Goal: Information Seeking & Learning: Learn about a topic

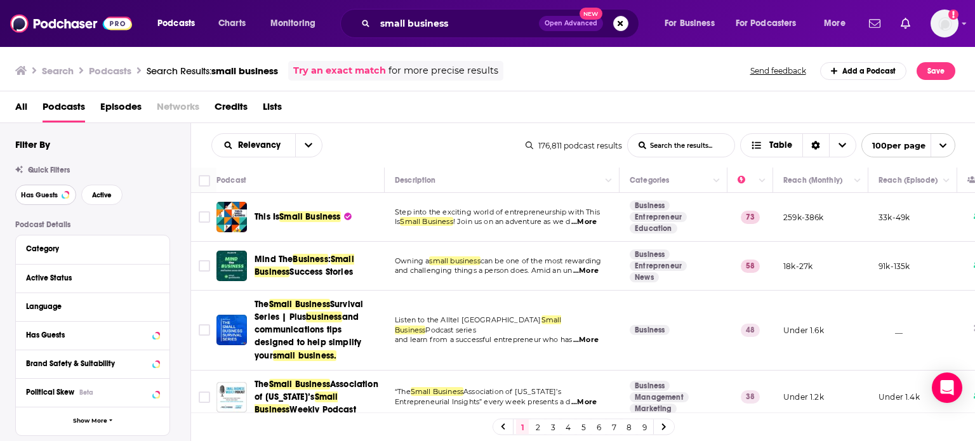
click at [44, 194] on span "Has Guests" at bounding box center [39, 195] width 37 height 7
click at [115, 201] on button "Active" at bounding box center [101, 195] width 41 height 20
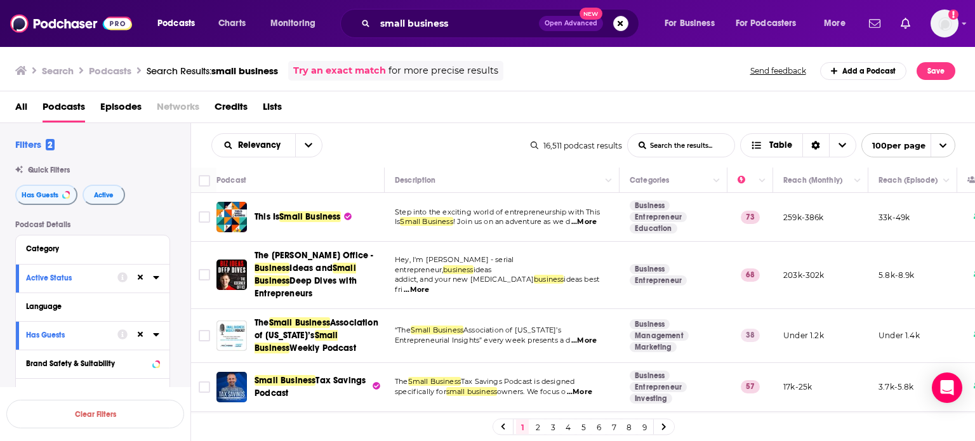
click at [183, 274] on div "Podcast Details Category Active Status Language Has Guests Brand Safety & Suita…" at bounding box center [102, 445] width 175 height 451
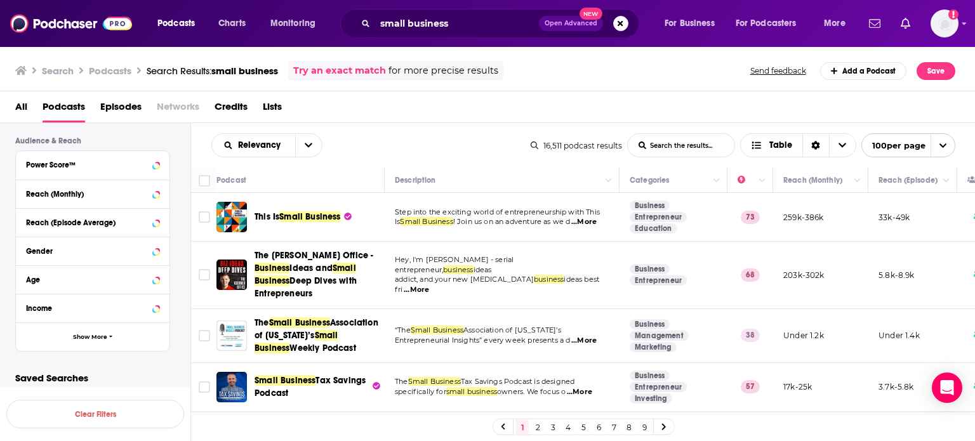
scroll to position [327, 0]
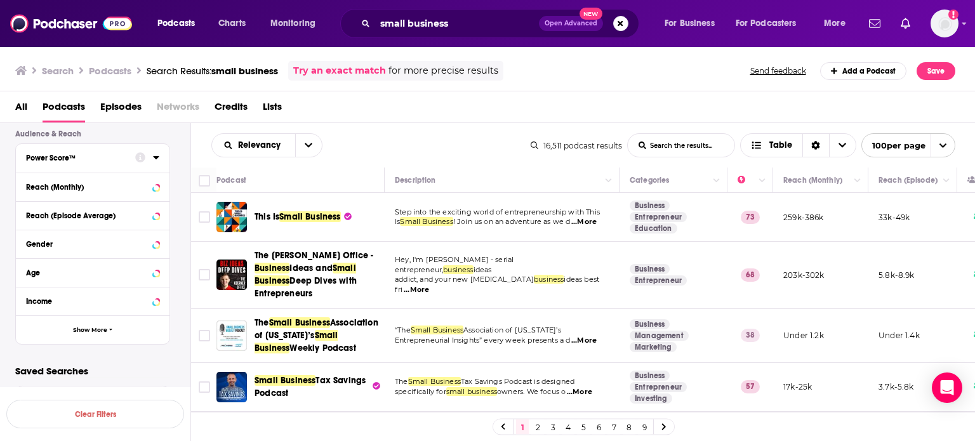
click at [154, 162] on div at bounding box center [147, 157] width 24 height 16
click at [157, 156] on icon at bounding box center [156, 157] width 6 height 3
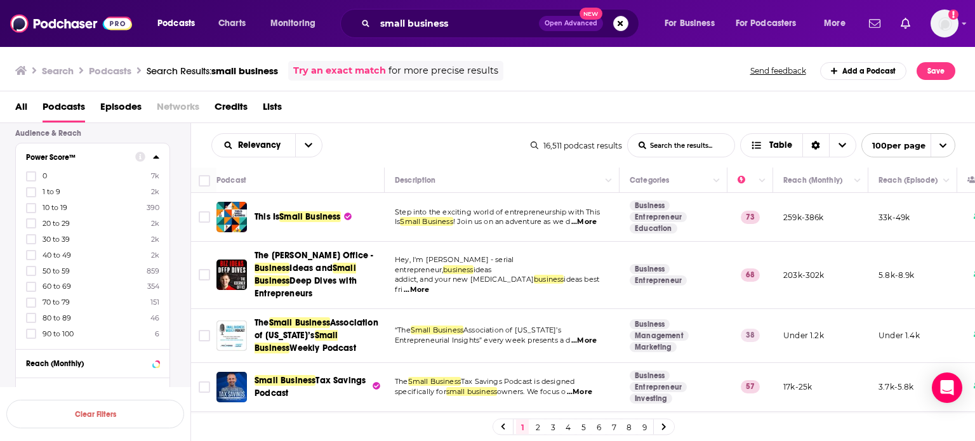
click at [31, 285] on icon at bounding box center [31, 287] width 8 height 8
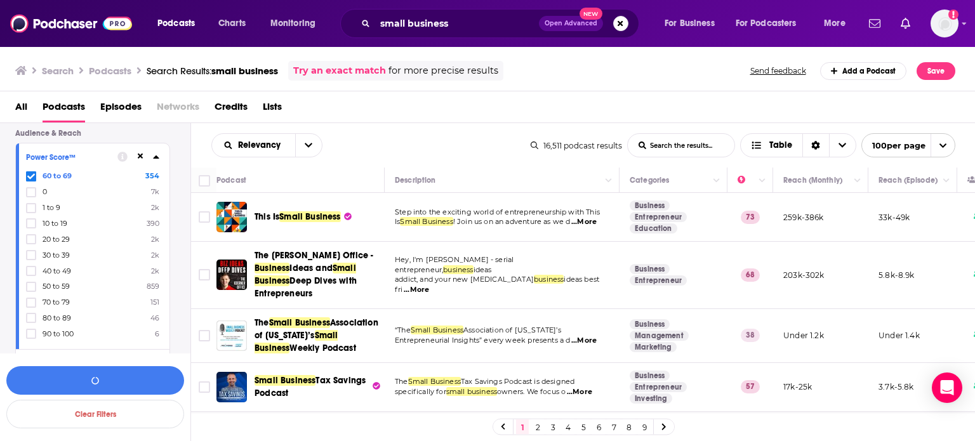
click at [32, 304] on icon at bounding box center [31, 303] width 8 height 8
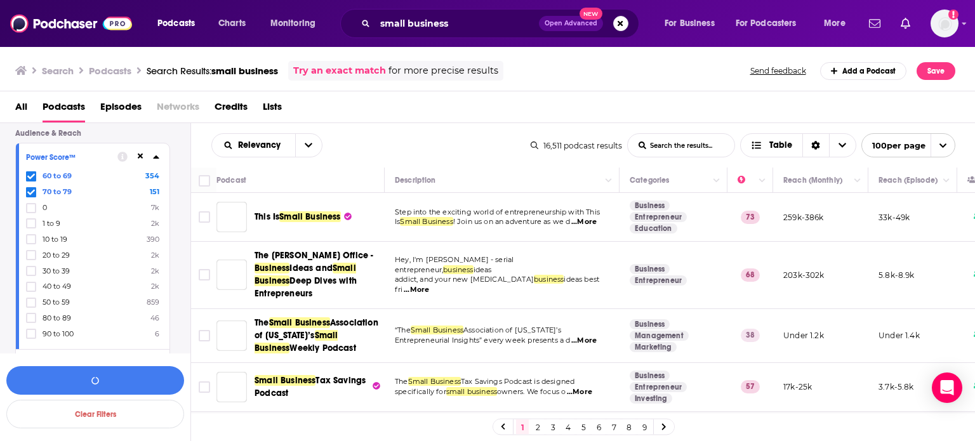
click at [31, 319] on icon at bounding box center [31, 318] width 8 height 6
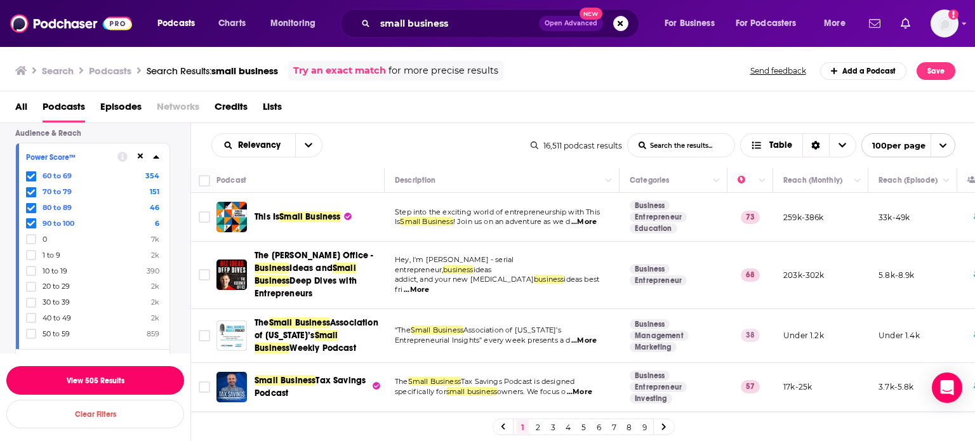
click at [82, 384] on button "View 505 Results" at bounding box center [95, 380] width 178 height 29
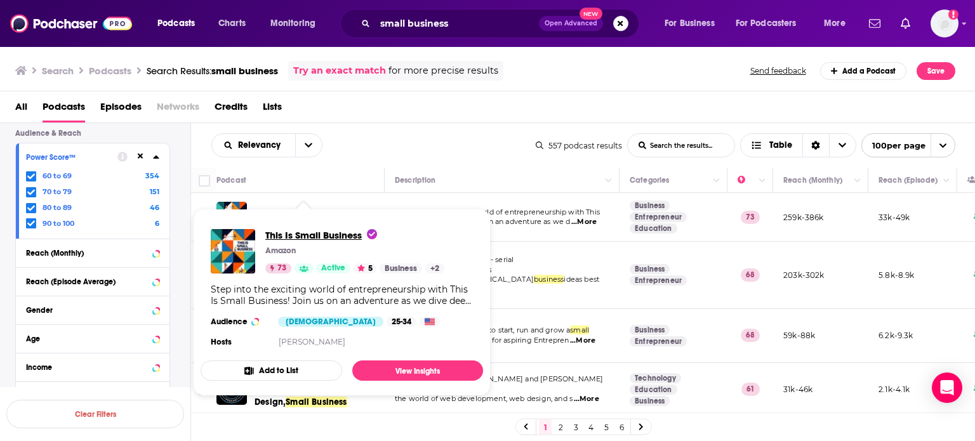
drag, startPoint x: 319, startPoint y: 211, endPoint x: 329, endPoint y: 238, distance: 28.8
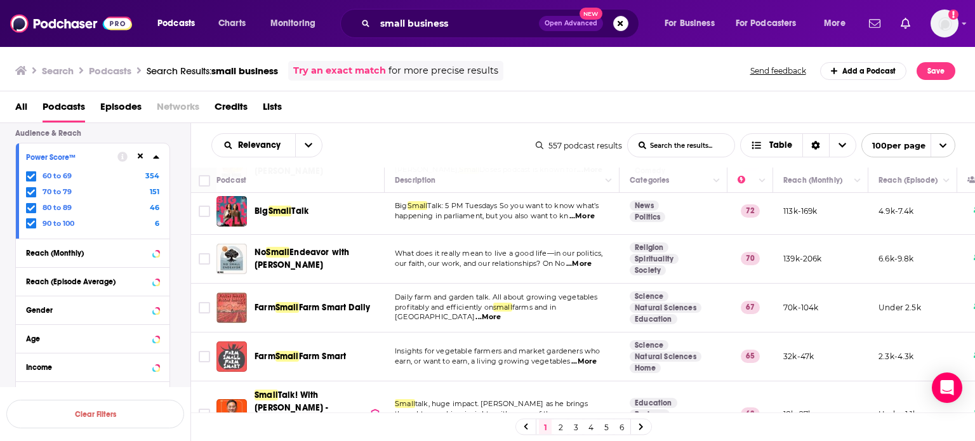
scroll to position [507, 0]
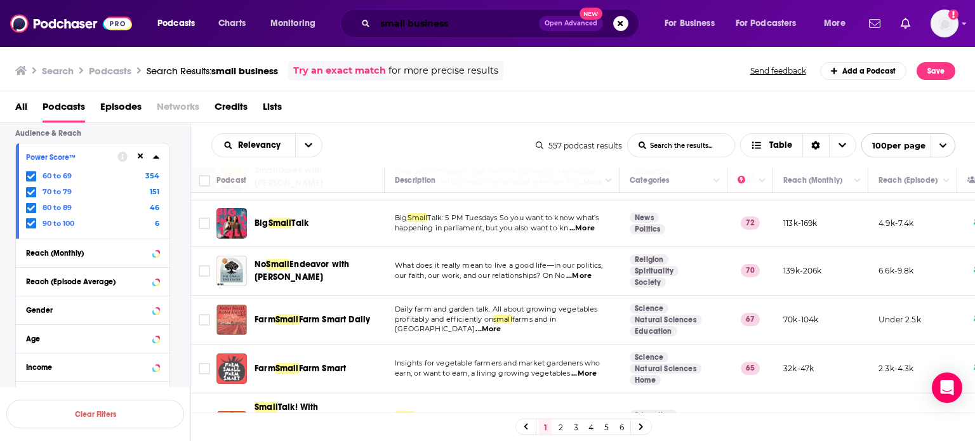
click at [492, 24] on input "small business" at bounding box center [457, 23] width 164 height 20
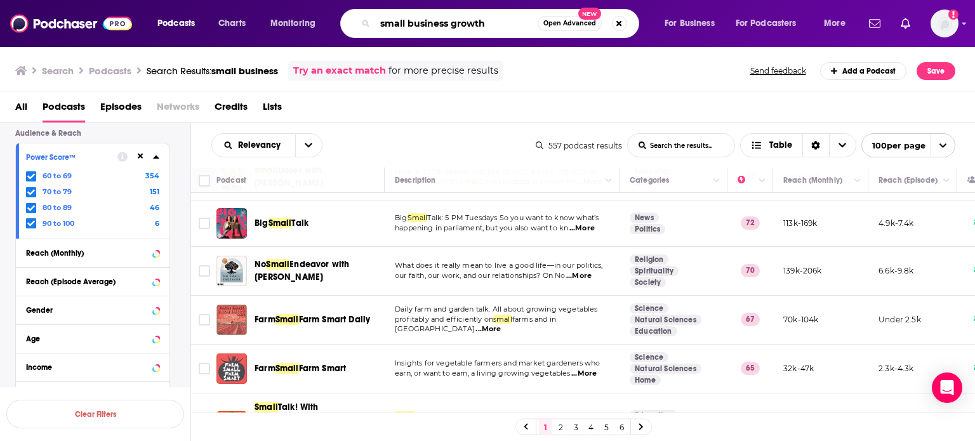
type input "small business growth"
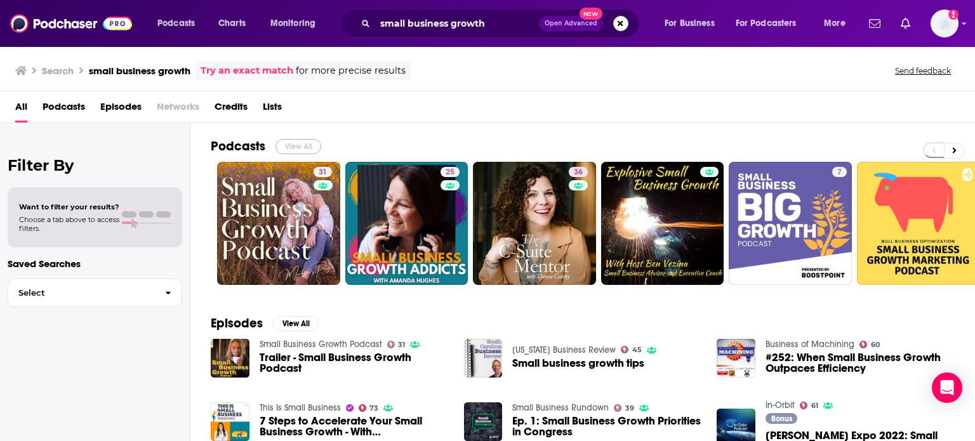
click at [310, 147] on button "View All" at bounding box center [298, 146] width 46 height 15
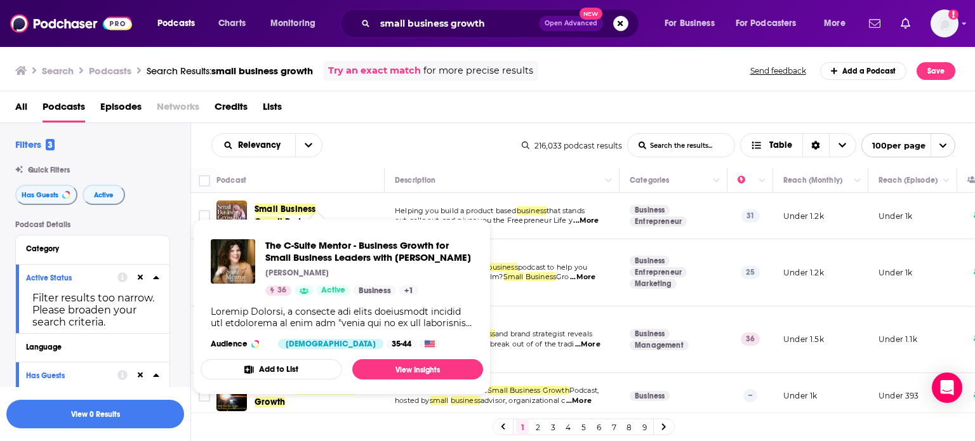
drag, startPoint x: 315, startPoint y: 333, endPoint x: 310, endPoint y: 275, distance: 58.0
drag, startPoint x: 310, startPoint y: 275, endPoint x: 291, endPoint y: 256, distance: 26.9
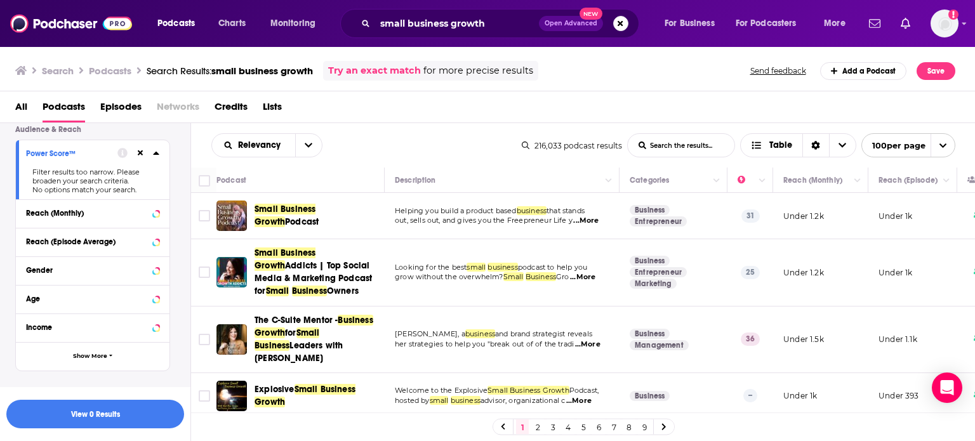
scroll to position [437, 0]
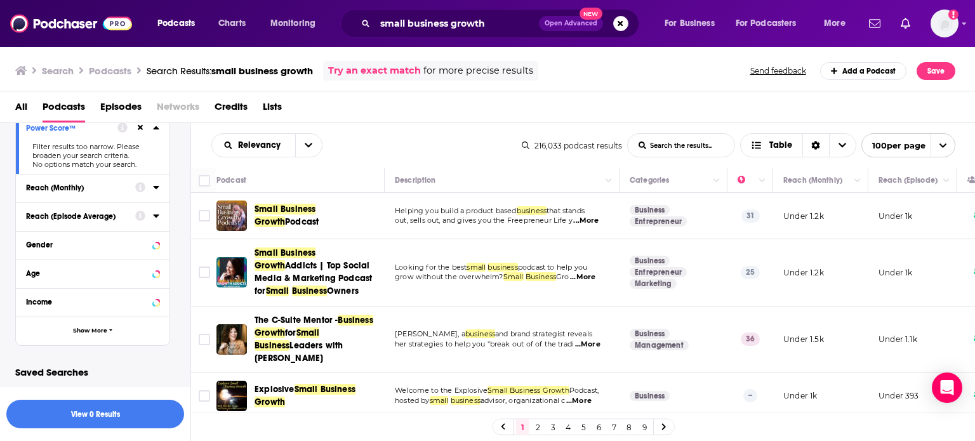
click at [155, 187] on icon at bounding box center [156, 187] width 6 height 10
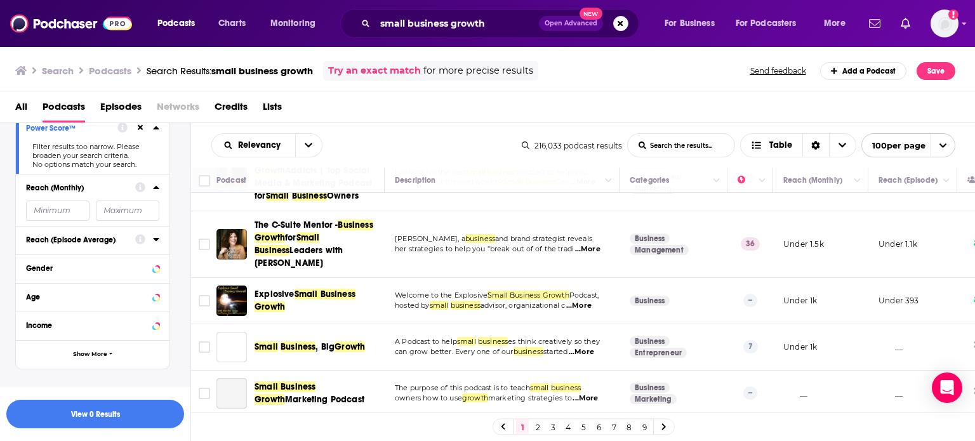
scroll to position [121, 0]
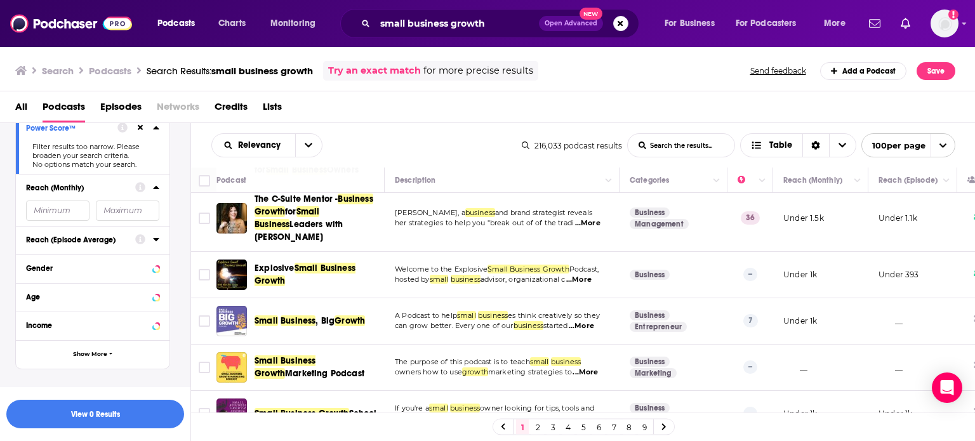
click at [296, 137] on button "open menu" at bounding box center [308, 145] width 27 height 23
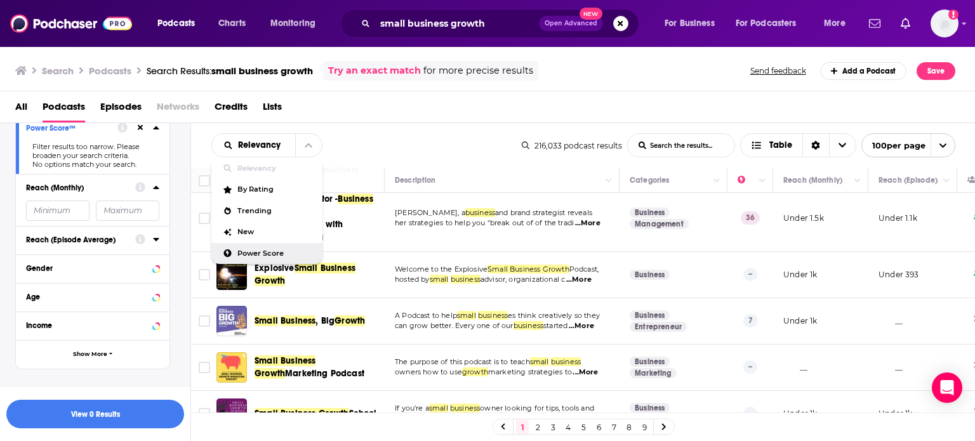
click at [251, 256] on span "Power Score" at bounding box center [274, 253] width 75 height 7
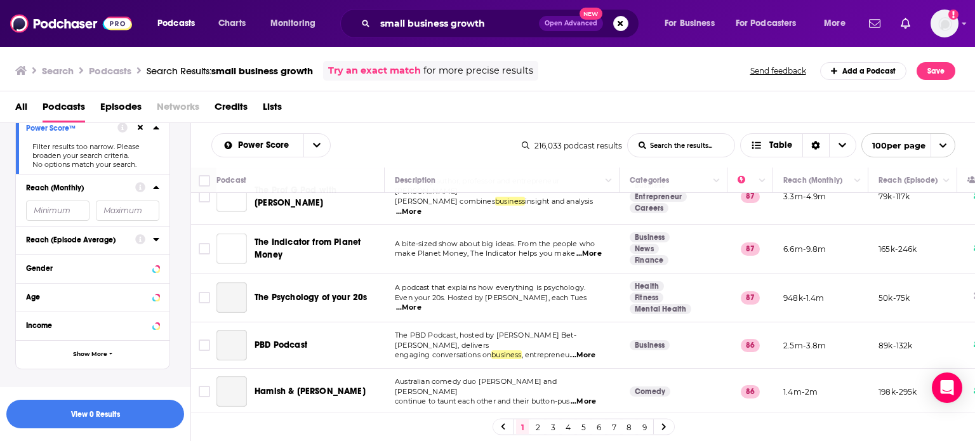
scroll to position [1894, 0]
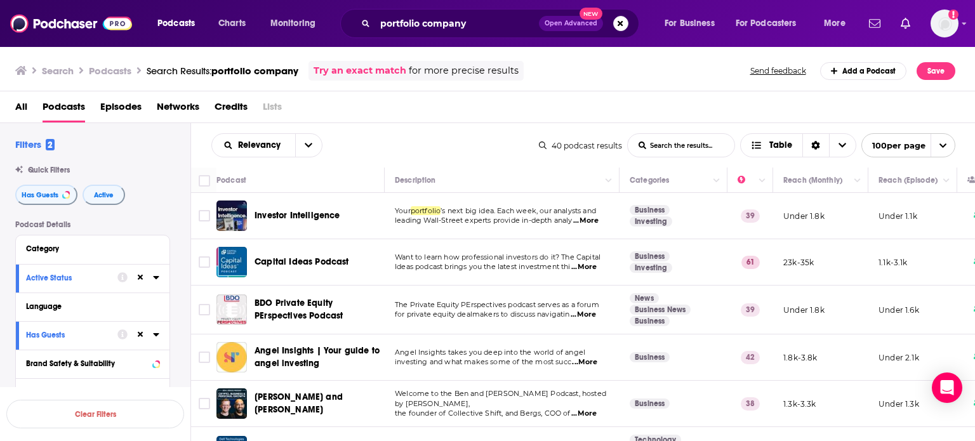
drag, startPoint x: 0, startPoint y: 0, endPoint x: 79, endPoint y: 25, distance: 82.7
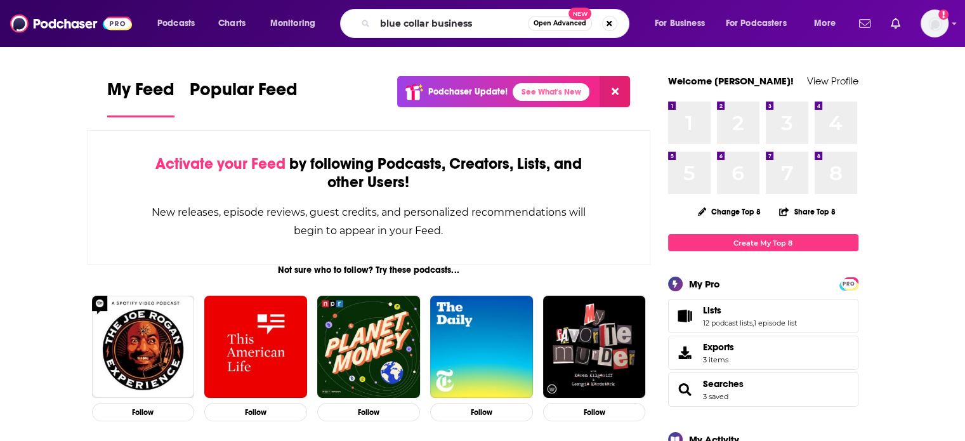
type input "blue collar business"
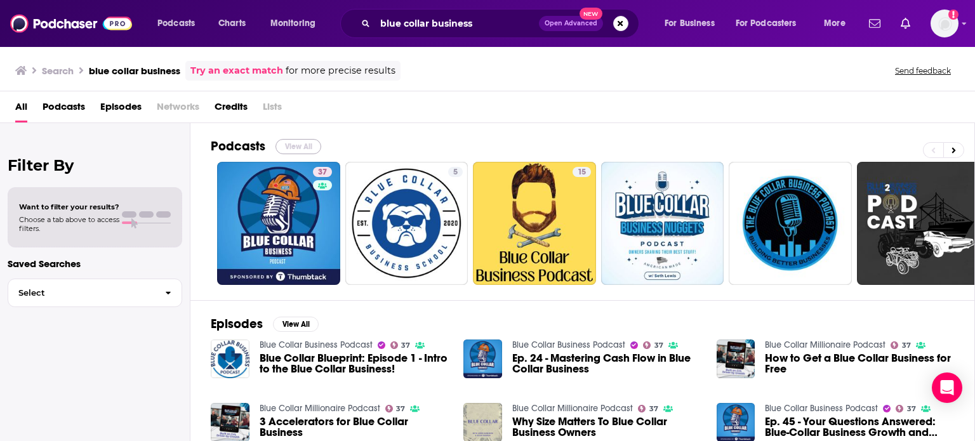
click at [287, 142] on button "View All" at bounding box center [298, 146] width 46 height 15
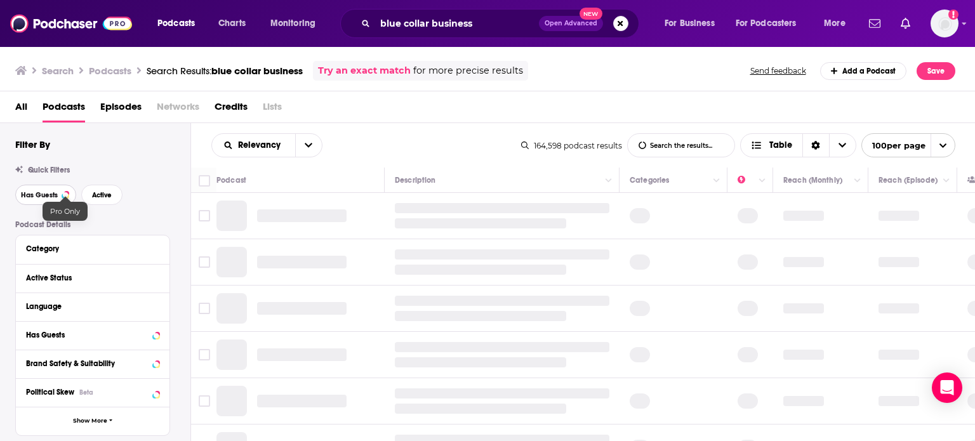
click at [62, 192] on button "Has Guests" at bounding box center [45, 195] width 61 height 20
click at [99, 195] on span "Active" at bounding box center [102, 195] width 20 height 7
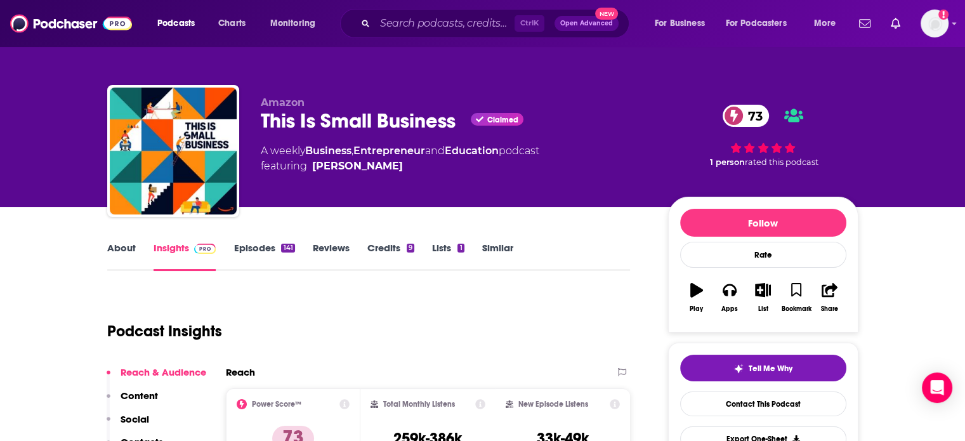
click at [117, 249] on link "About" at bounding box center [121, 256] width 29 height 29
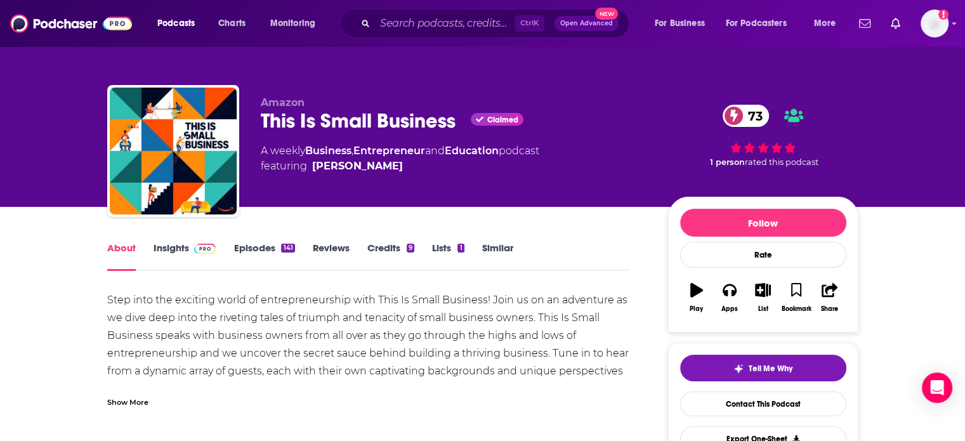
click at [136, 406] on div "Show More" at bounding box center [127, 401] width 41 height 12
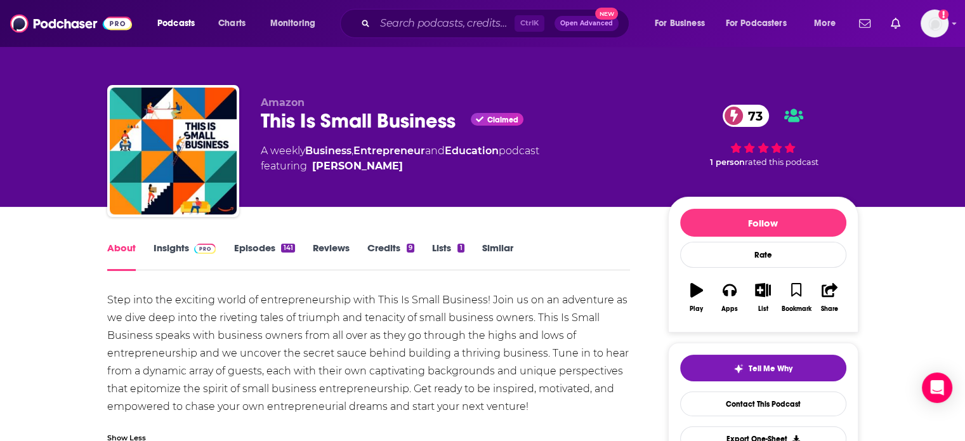
click at [176, 246] on link "Insights" at bounding box center [185, 256] width 63 height 29
